Goal: Task Accomplishment & Management: Use online tool/utility

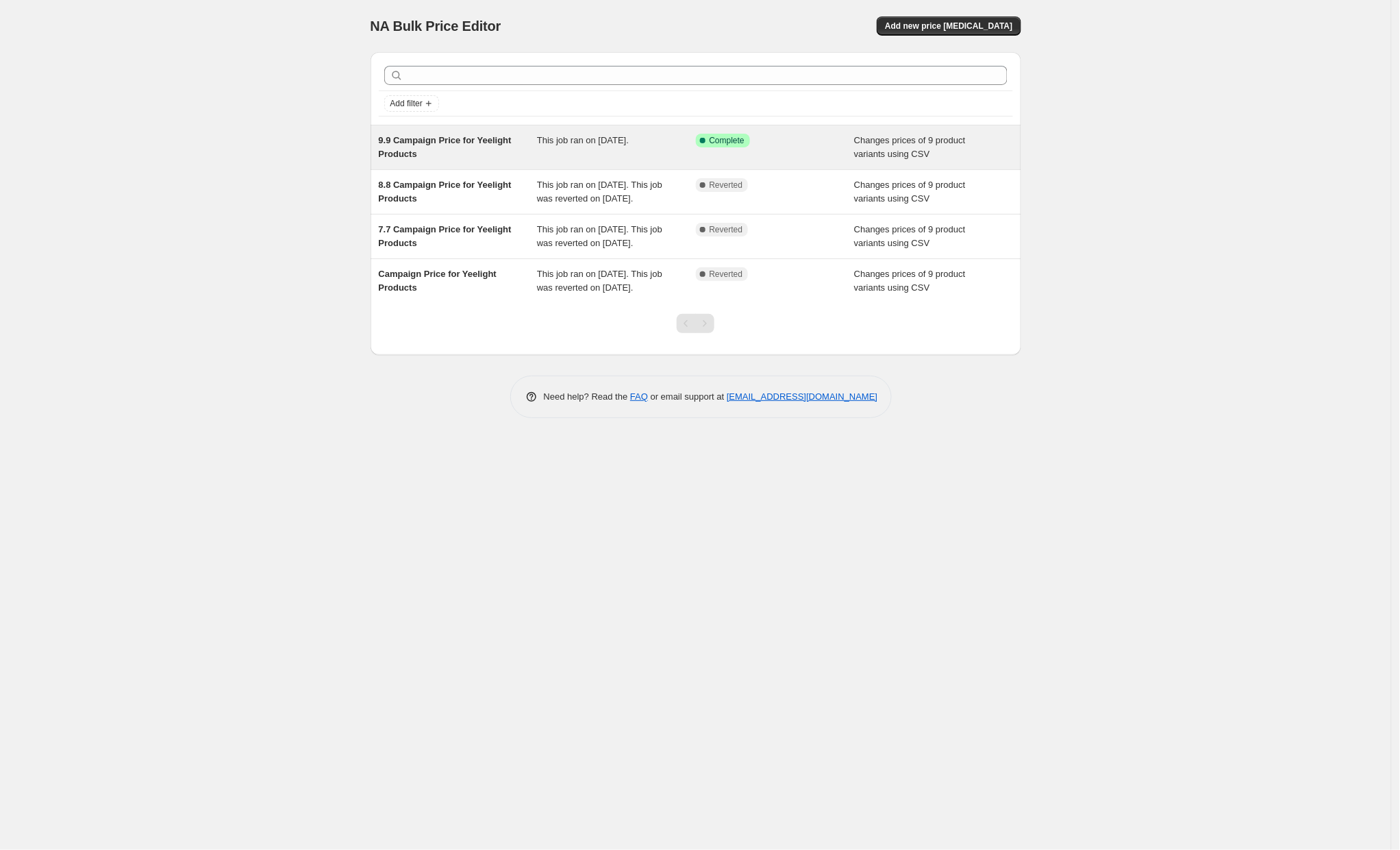
click at [674, 149] on div "This job ran on [DATE]." at bounding box center [616, 147] width 159 height 27
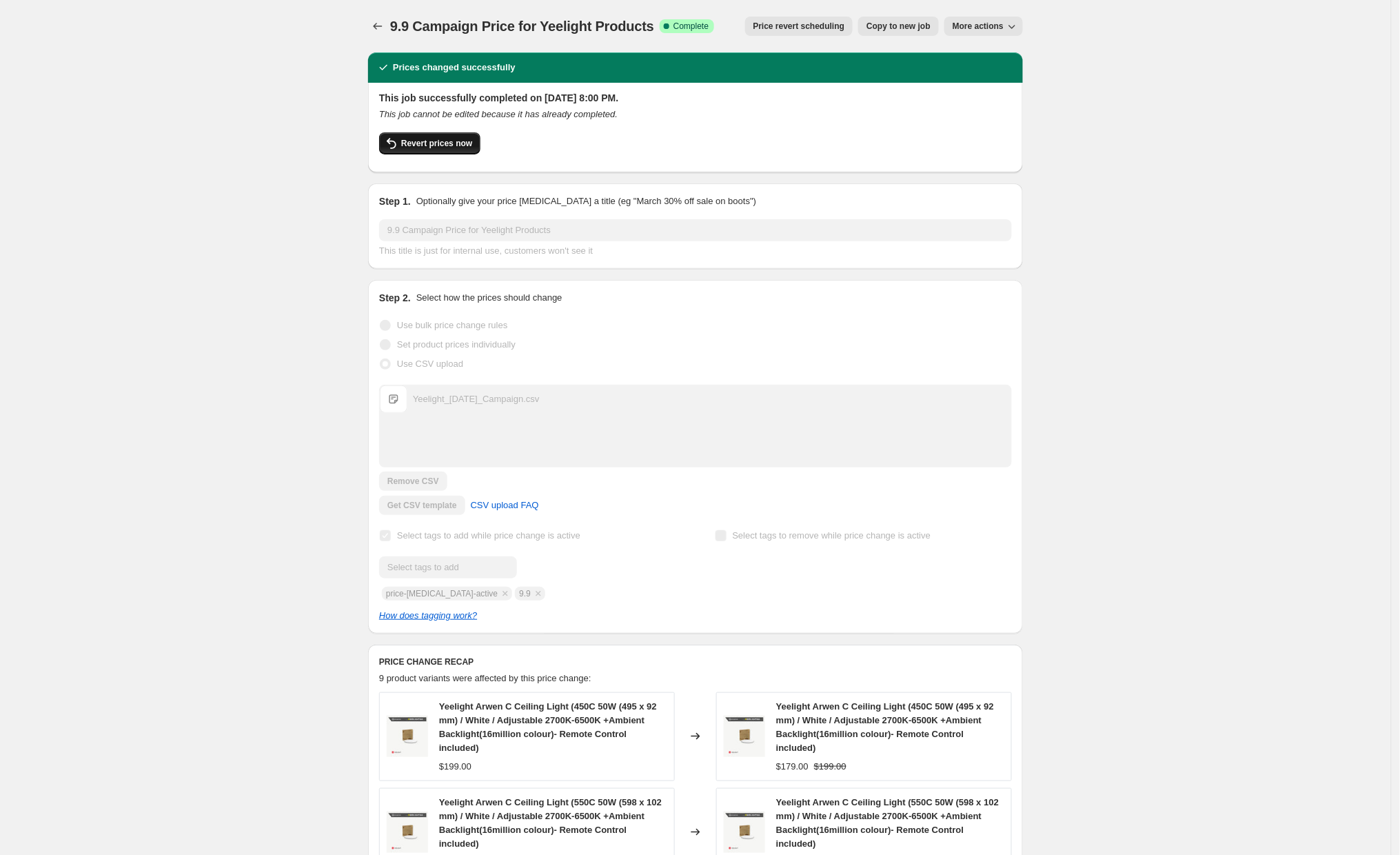
click at [438, 140] on span "Revert prices now" at bounding box center [436, 143] width 71 height 11
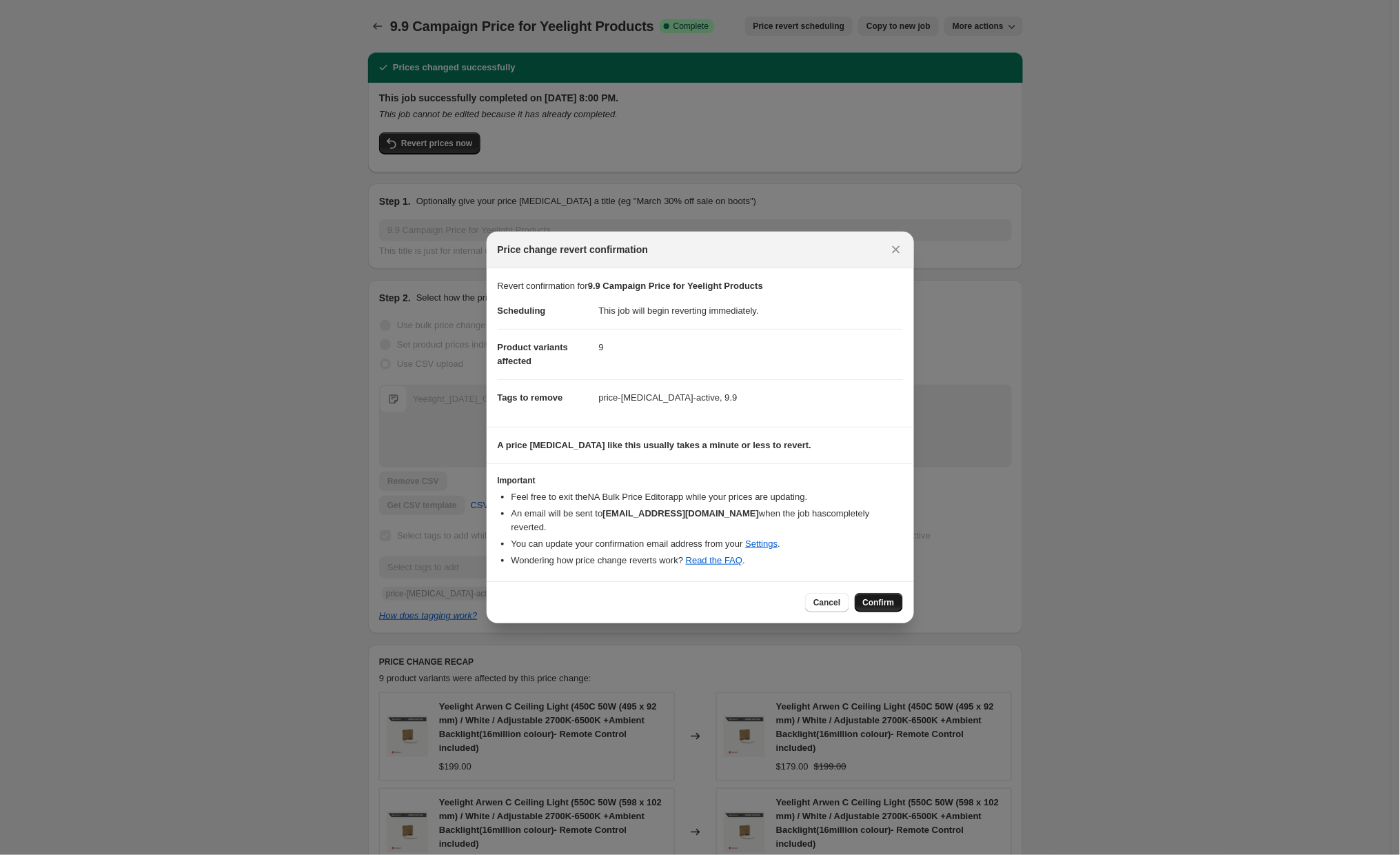
click at [875, 597] on span "Confirm" at bounding box center [879, 602] width 32 height 11
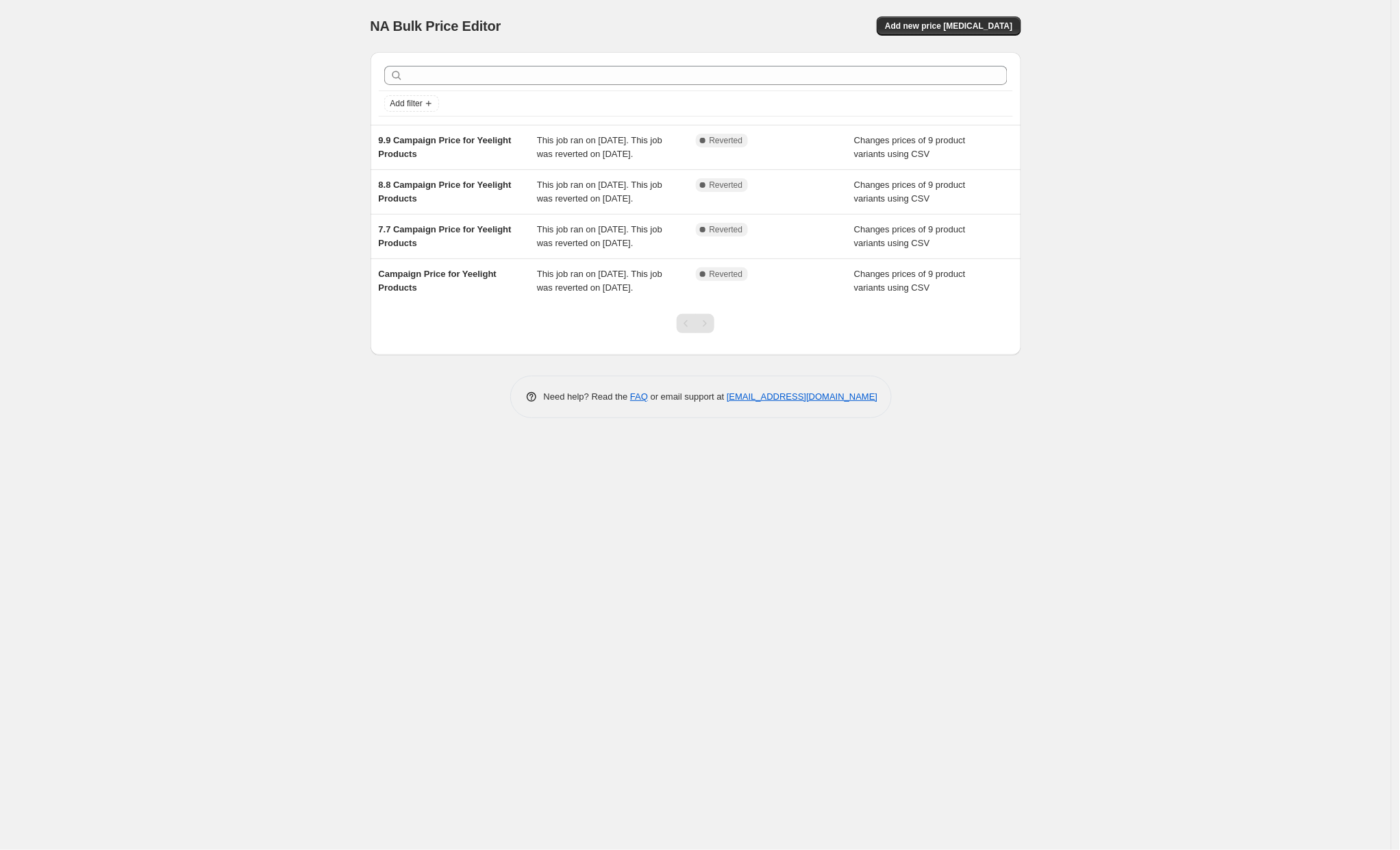
click at [238, 313] on div "NA Bulk Price Editor. This page is ready NA Bulk Price Editor Add new price [ME…" at bounding box center [695, 425] width 1391 height 850
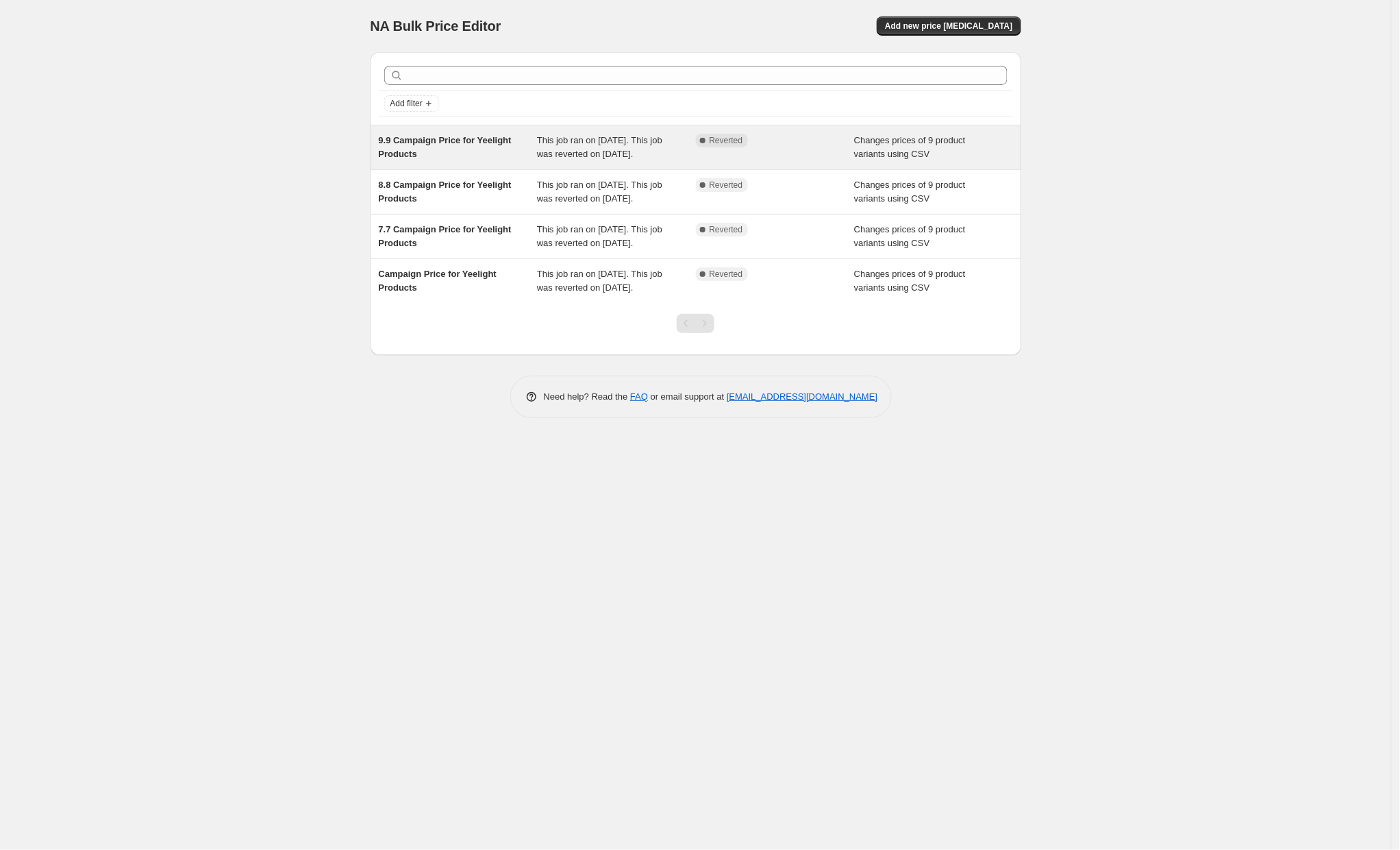
click at [501, 161] on div "9.9 Campaign Price for Yeelight Products" at bounding box center [458, 147] width 159 height 27
